Goal: Use online tool/utility: Utilize a website feature to perform a specific function

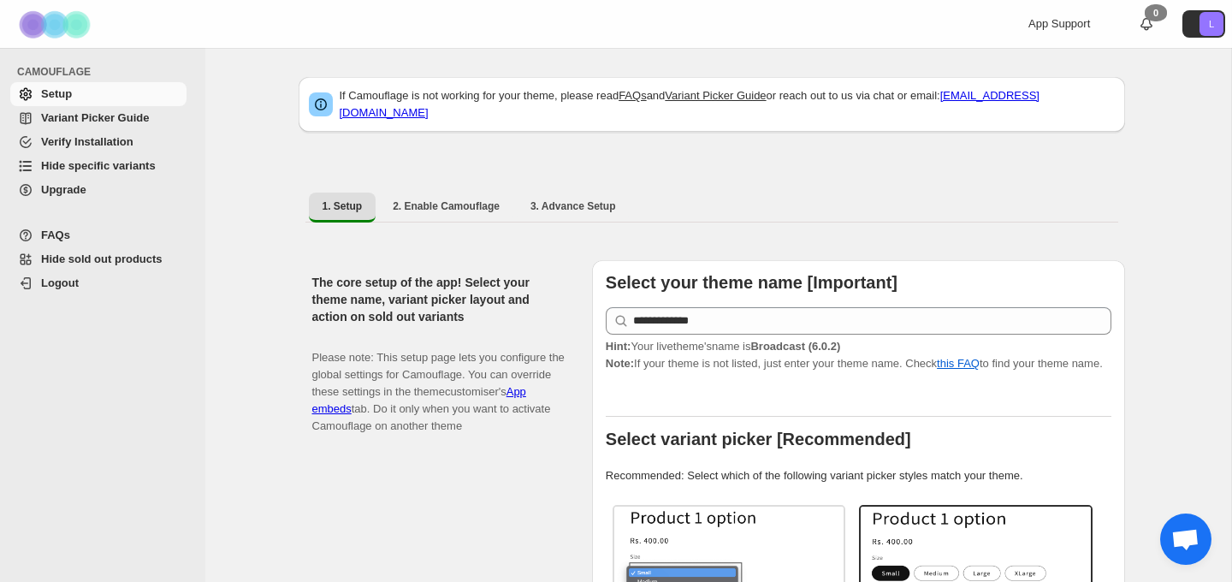
click at [103, 171] on span "Hide specific variants" at bounding box center [98, 165] width 115 height 13
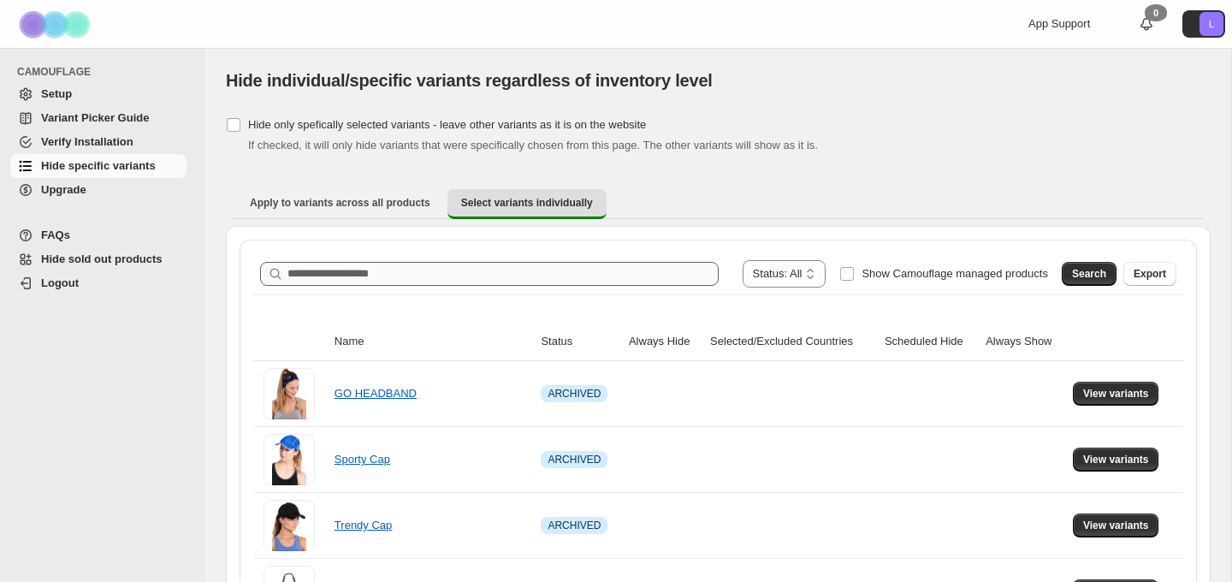
click at [474, 281] on input "Search product name" at bounding box center [503, 274] width 431 height 24
type input "*******"
click at [1089, 276] on span "Search" at bounding box center [1089, 274] width 34 height 14
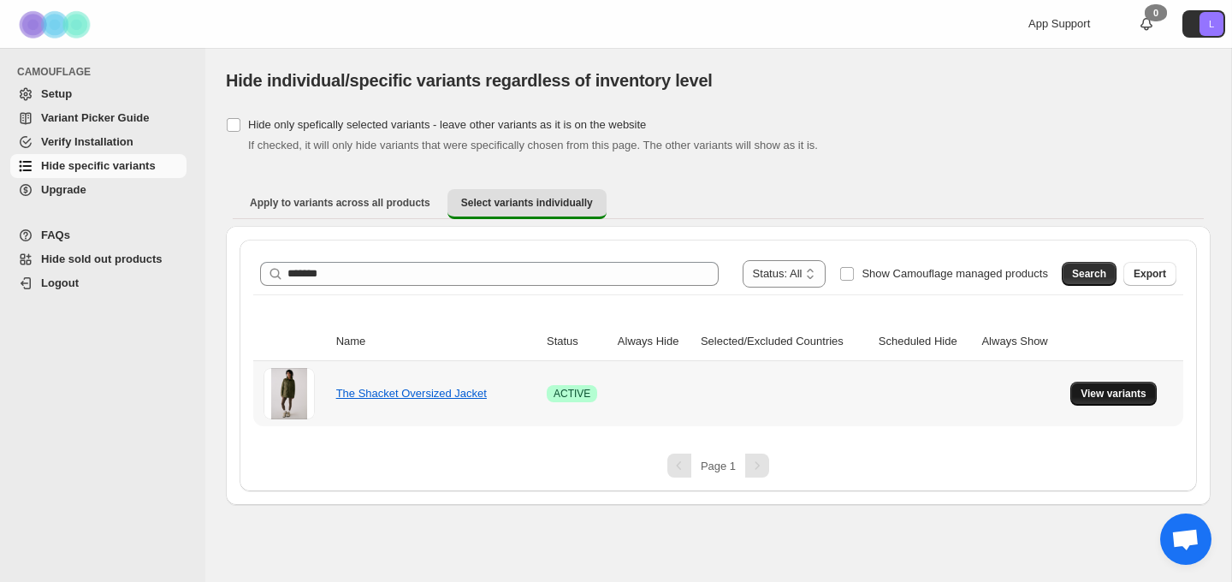
click at [1085, 394] on span "View variants" at bounding box center [1114, 394] width 66 height 14
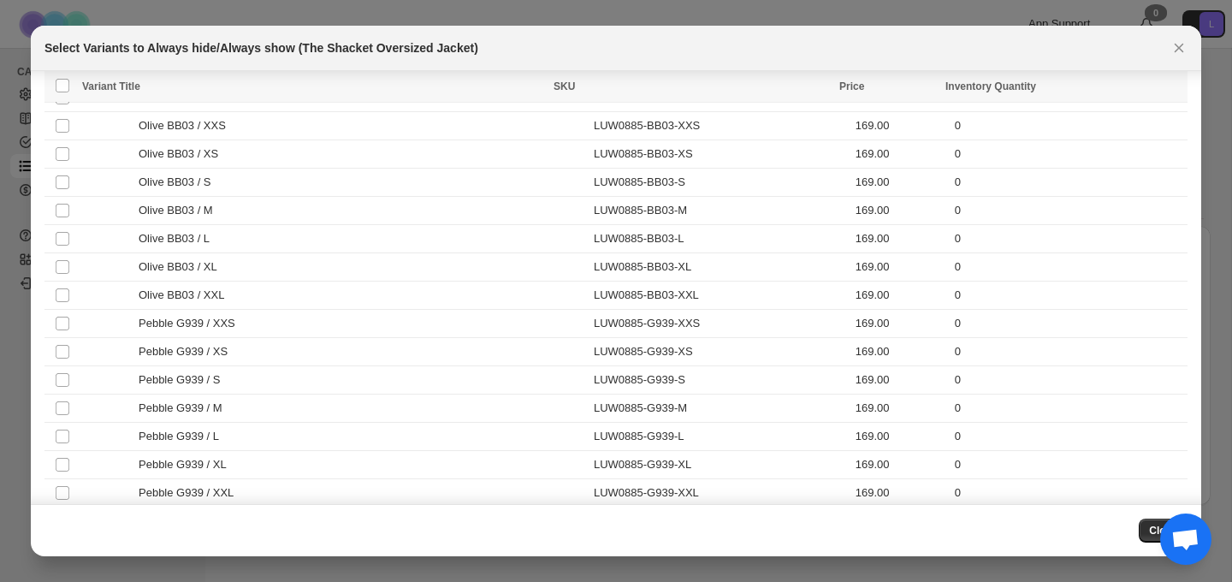
scroll to position [3229, 0]
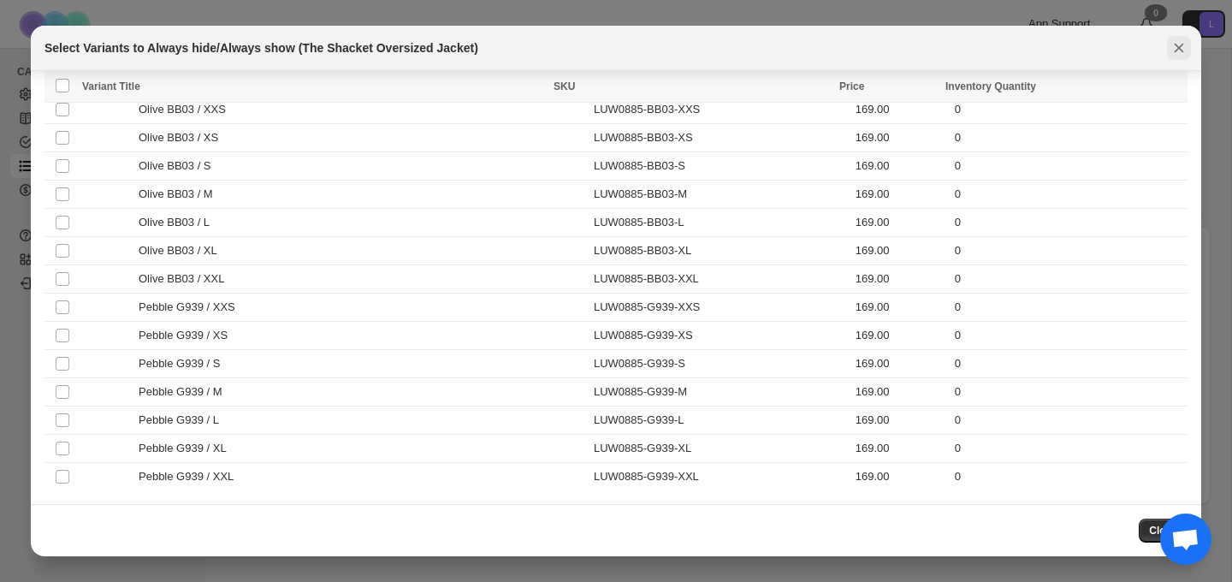
click at [1181, 55] on icon "Close" at bounding box center [1179, 47] width 17 height 17
